Goal: Find specific page/section: Find specific page/section

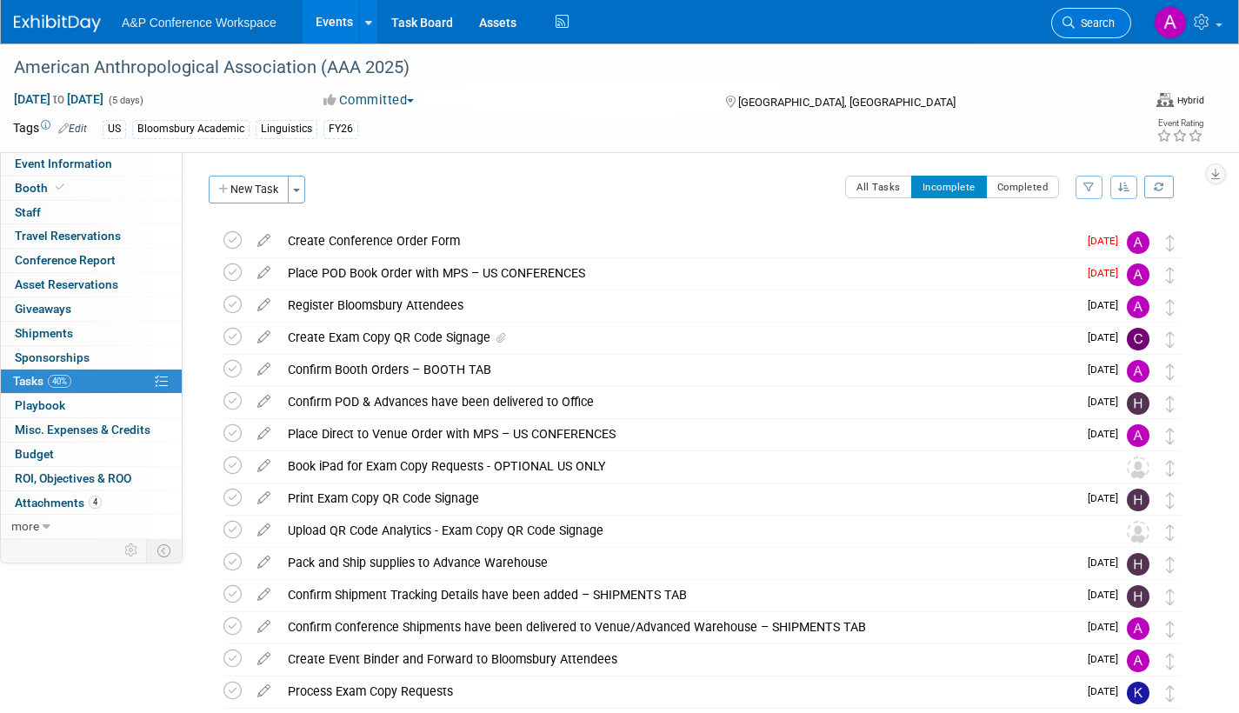
click at [1098, 29] on span "Search" at bounding box center [1095, 23] width 40 height 13
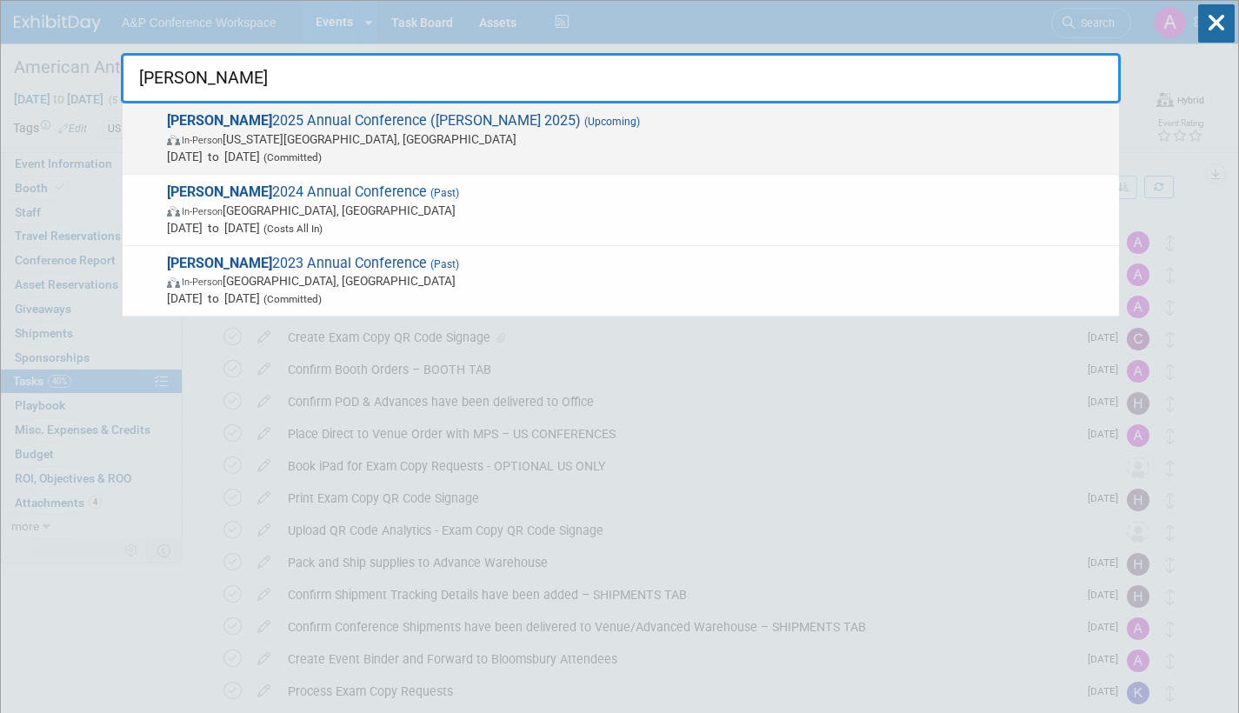
type input "[PERSON_NAME]"
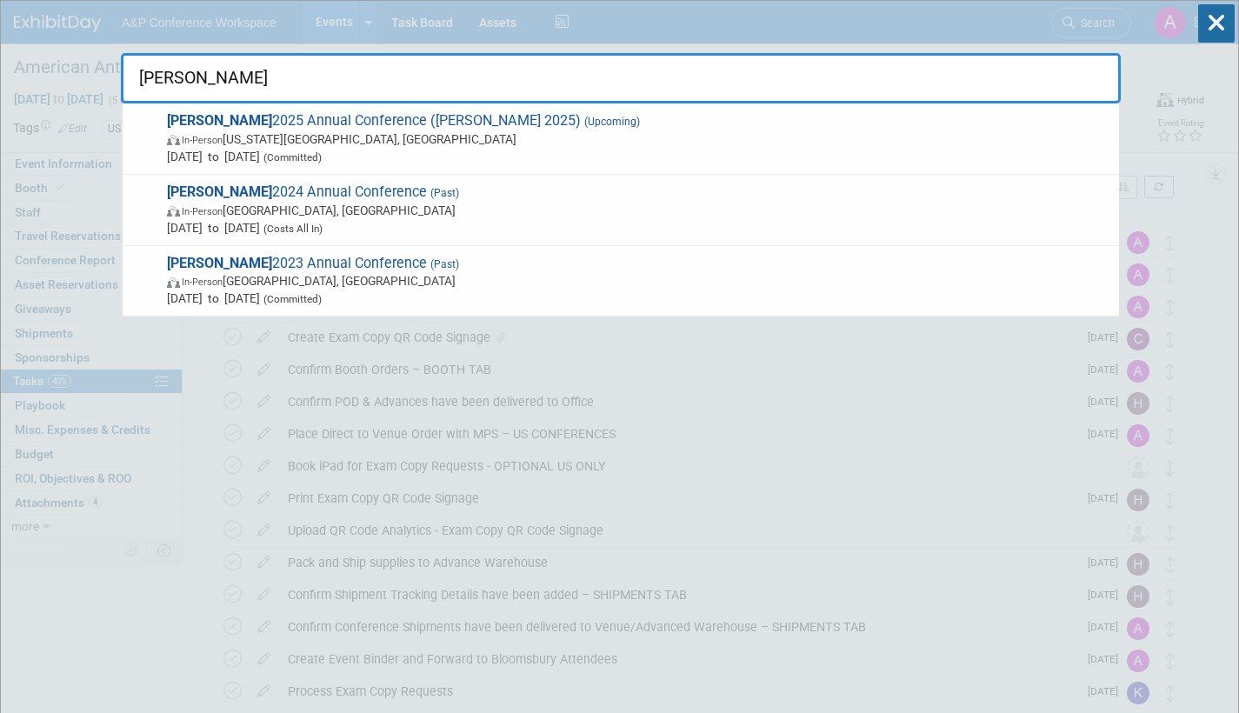
click at [253, 135] on span "In-Person [US_STATE][GEOGRAPHIC_DATA], [GEOGRAPHIC_DATA]" at bounding box center [639, 138] width 944 height 17
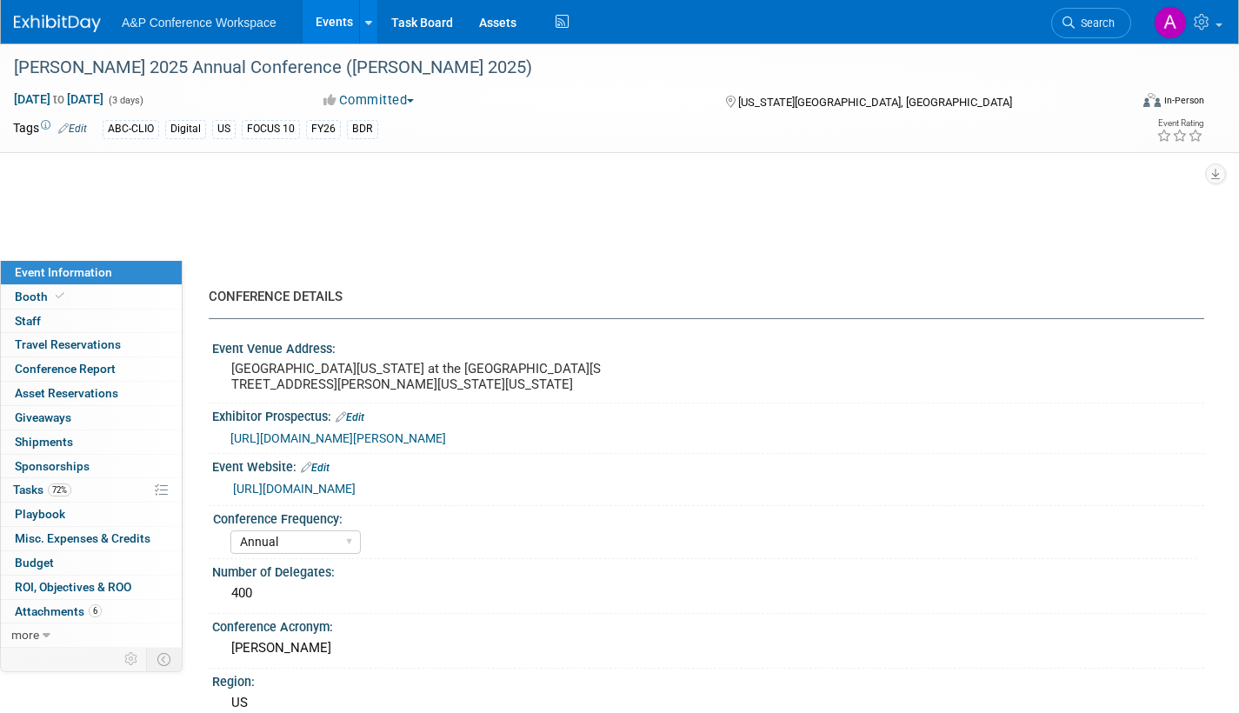
select select "Annual"
select select "Level 2"
select select "In-Person Booth"
select select "Library & Information Science"
select select "Bloomsbury Libraries Unlimited"
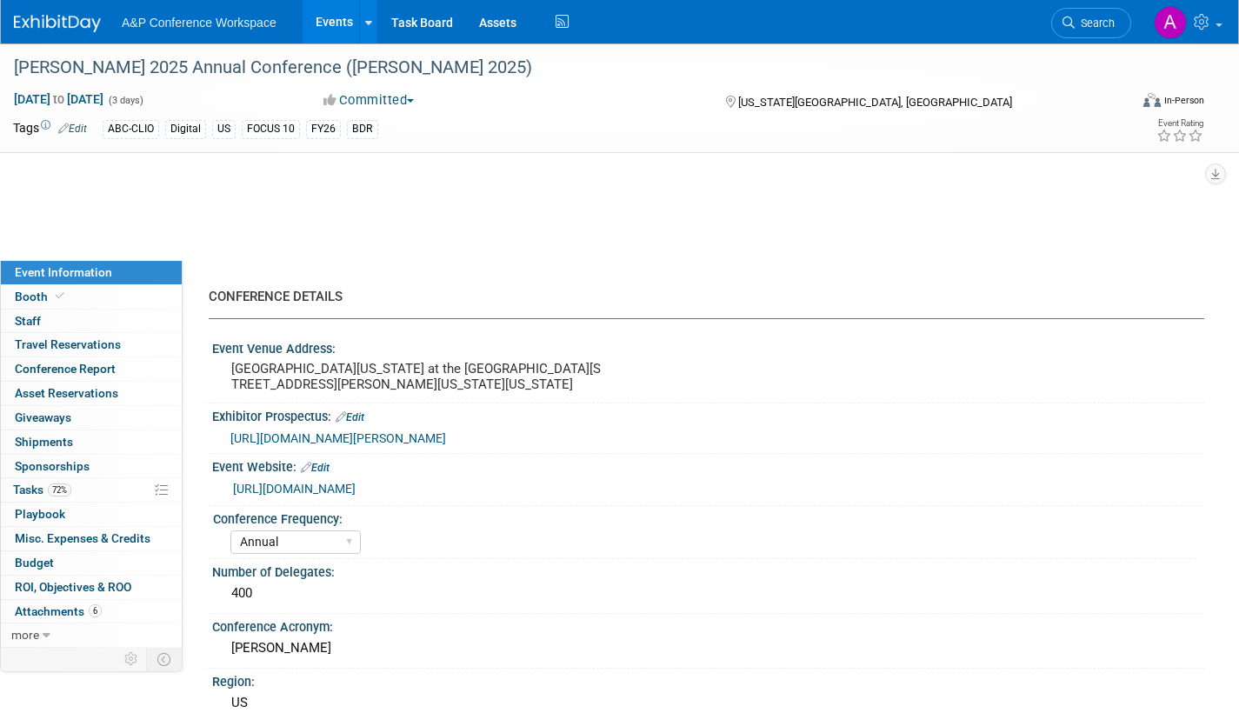
select select "[PERSON_NAME]"
select select "Brand/Subject Presence​"
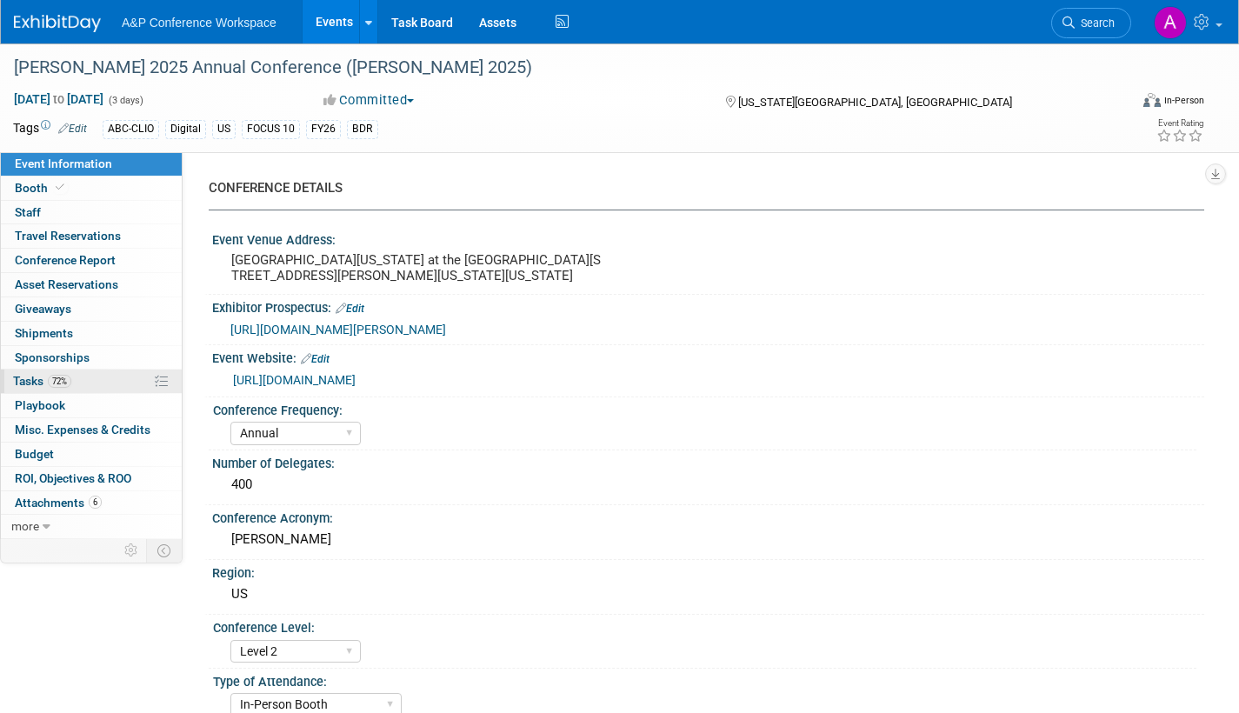
click at [17, 382] on span "Tasks 72%" at bounding box center [42, 381] width 58 height 14
